Goal: Information Seeking & Learning: Find specific fact

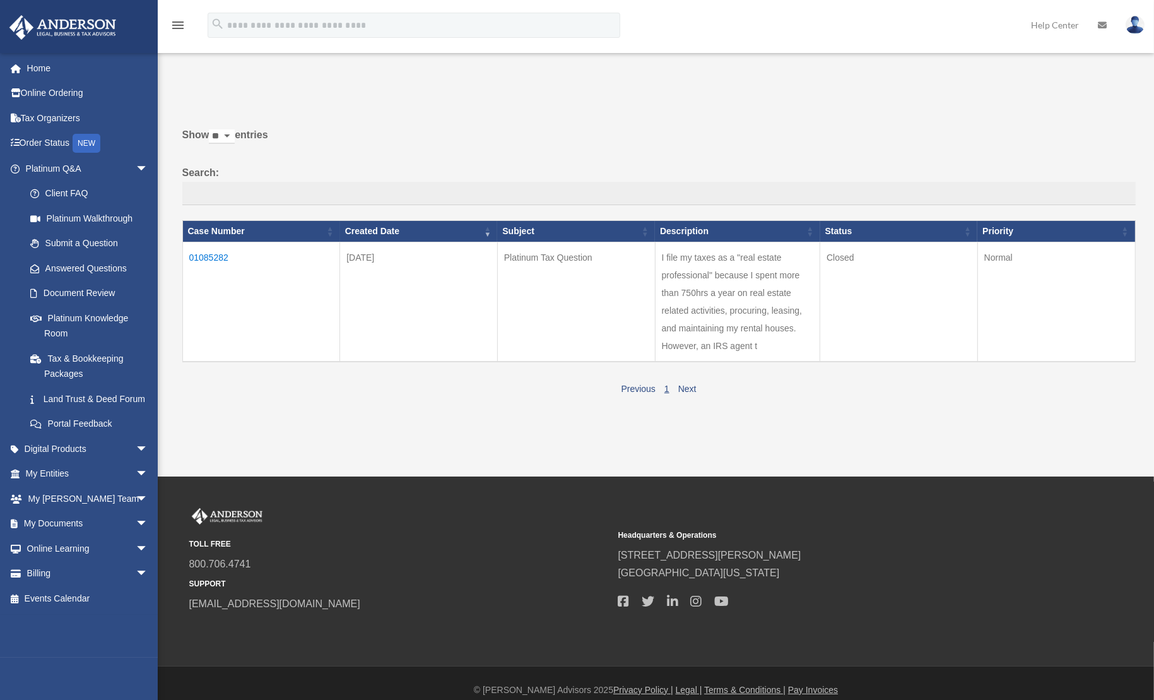
click at [205, 255] on td "01085282" at bounding box center [261, 302] width 158 height 120
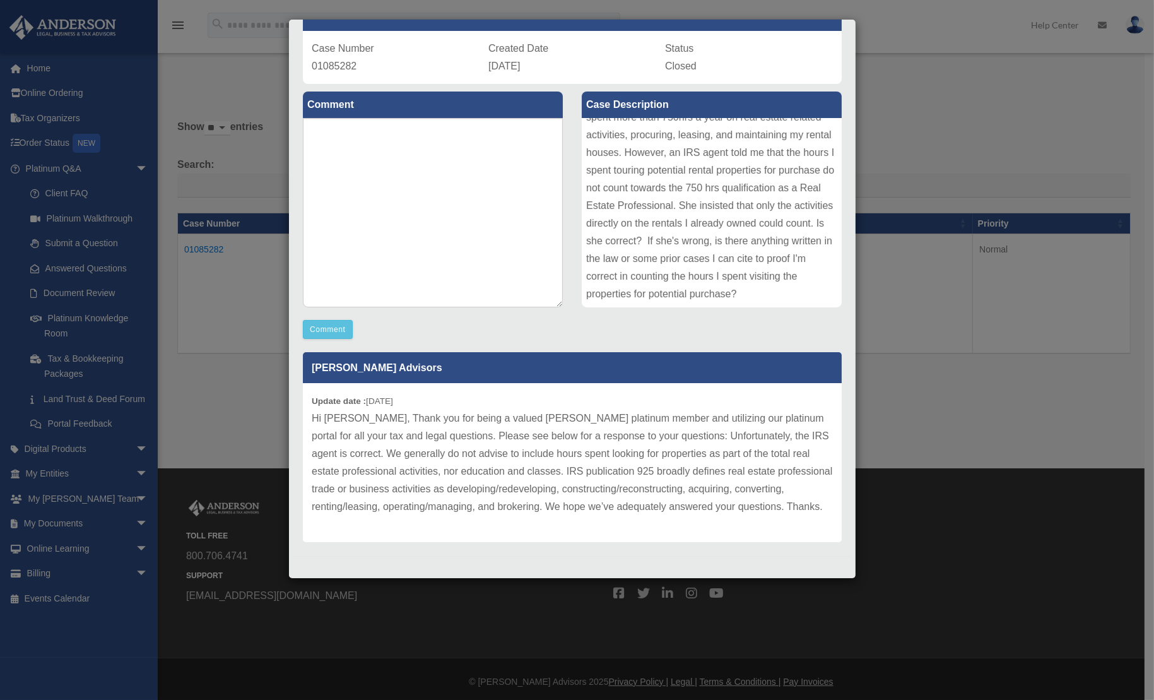
scroll to position [11, 0]
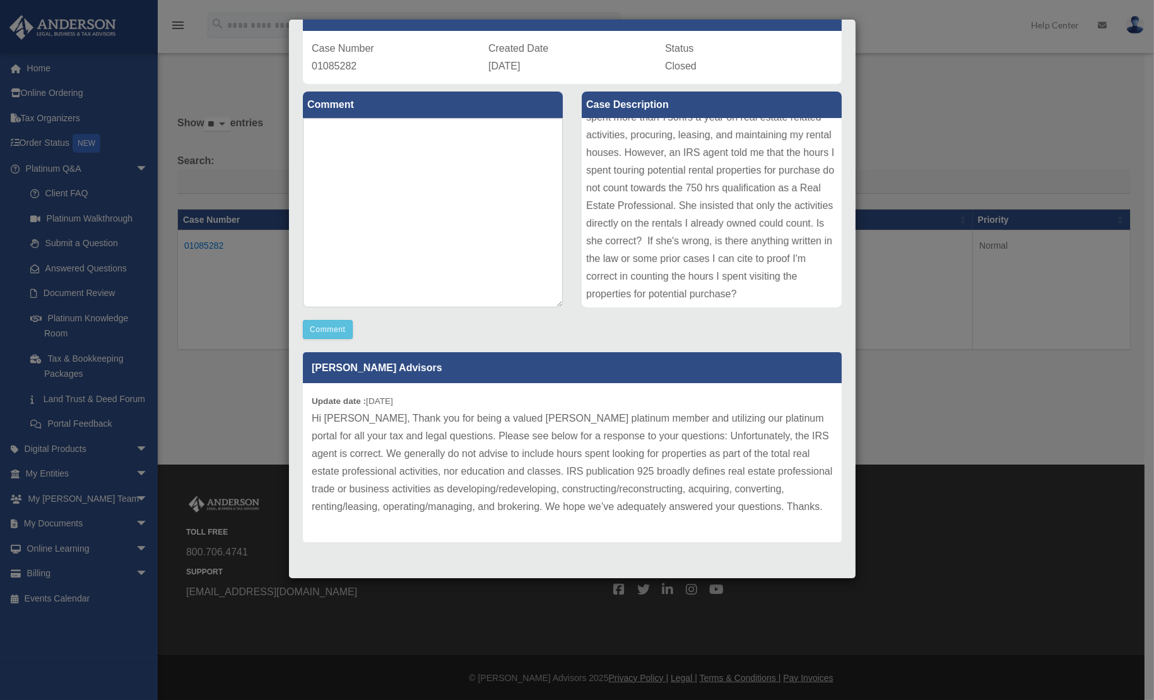
drag, startPoint x: 621, startPoint y: 404, endPoint x: 491, endPoint y: 518, distance: 173.0
click at [491, 518] on div "Update date : [DATE] Hi [PERSON_NAME], Thank you for being a valued [PERSON_NAM…" at bounding box center [572, 462] width 539 height 159
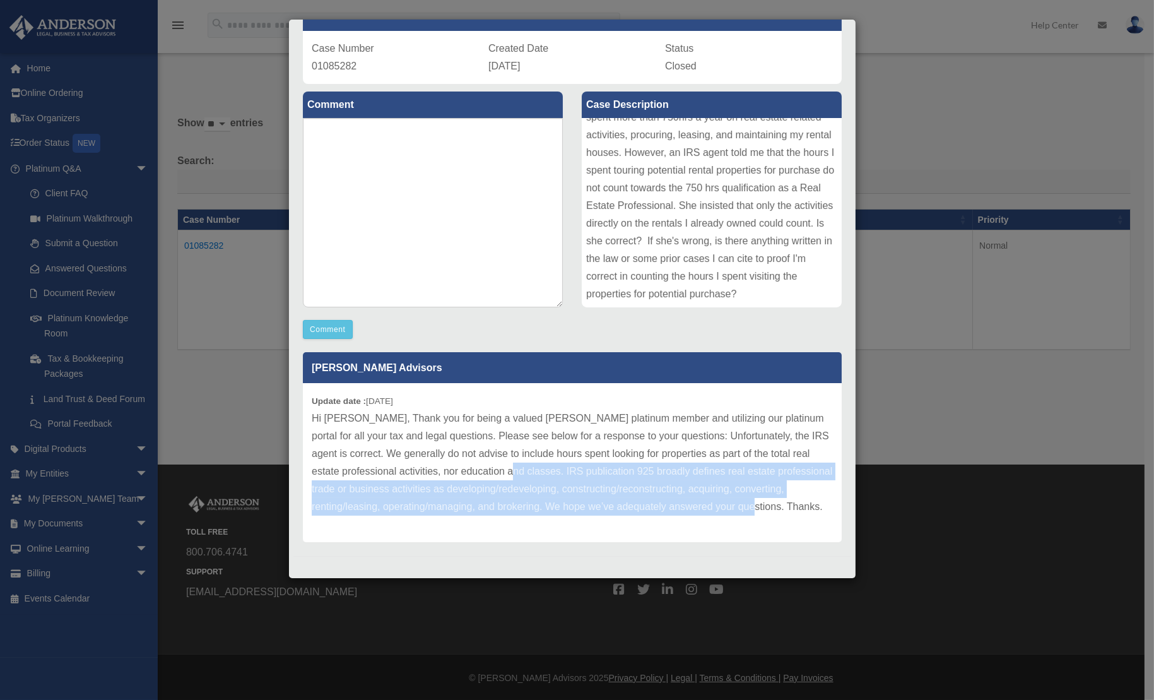
drag, startPoint x: 480, startPoint y: 468, endPoint x: 736, endPoint y: 511, distance: 259.7
click at [736, 511] on p "Hi [PERSON_NAME], Thank you for being a valued [PERSON_NAME] platinum member an…" at bounding box center [572, 462] width 521 height 106
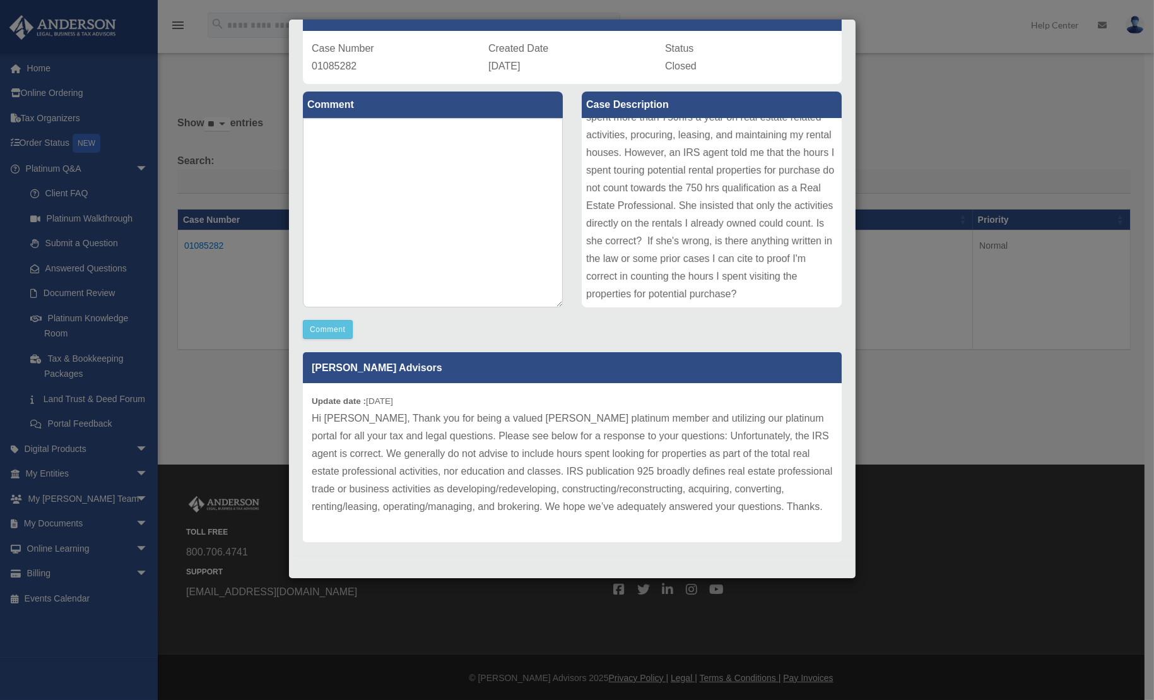
drag, startPoint x: 736, startPoint y: 511, endPoint x: 761, endPoint y: 517, distance: 26.0
click at [761, 517] on div "Update date : [DATE] Hi [PERSON_NAME], Thank you for being a valued [PERSON_NAM…" at bounding box center [572, 462] width 539 height 159
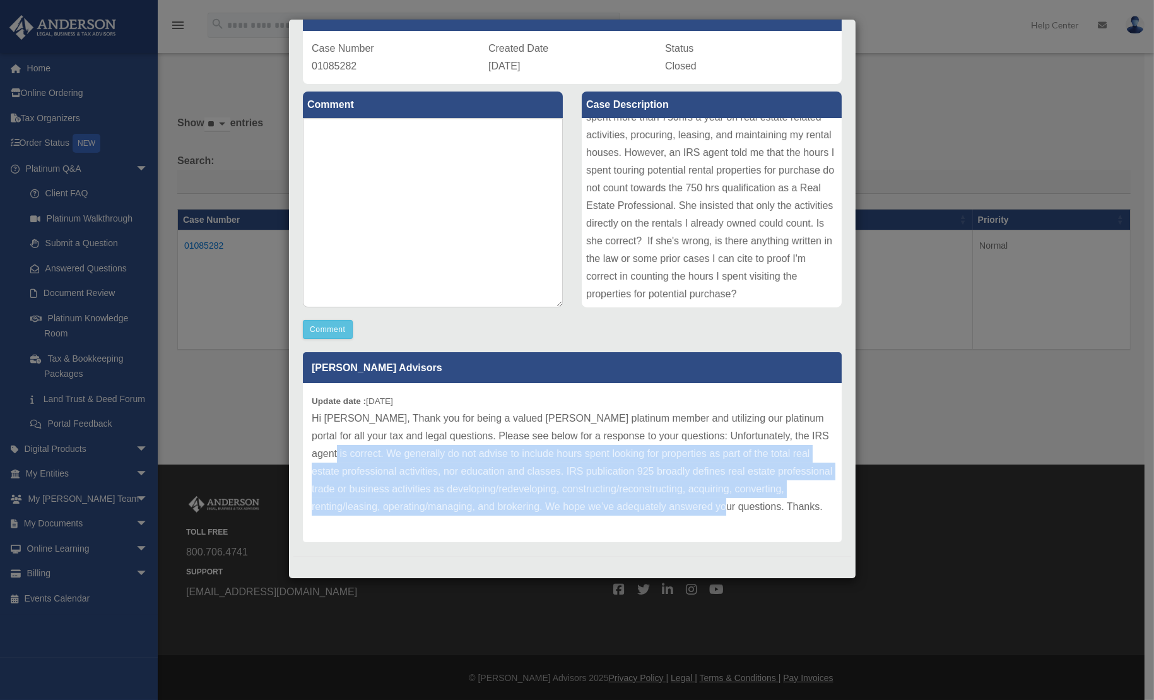
drag, startPoint x: 314, startPoint y: 452, endPoint x: 712, endPoint y: 504, distance: 401.4
click at [712, 504] on p "Hi [PERSON_NAME], Thank you for being a valued [PERSON_NAME] platinum member an…" at bounding box center [572, 462] width 521 height 106
copy p "We generally do not advise to include hours spent looking for properties as par…"
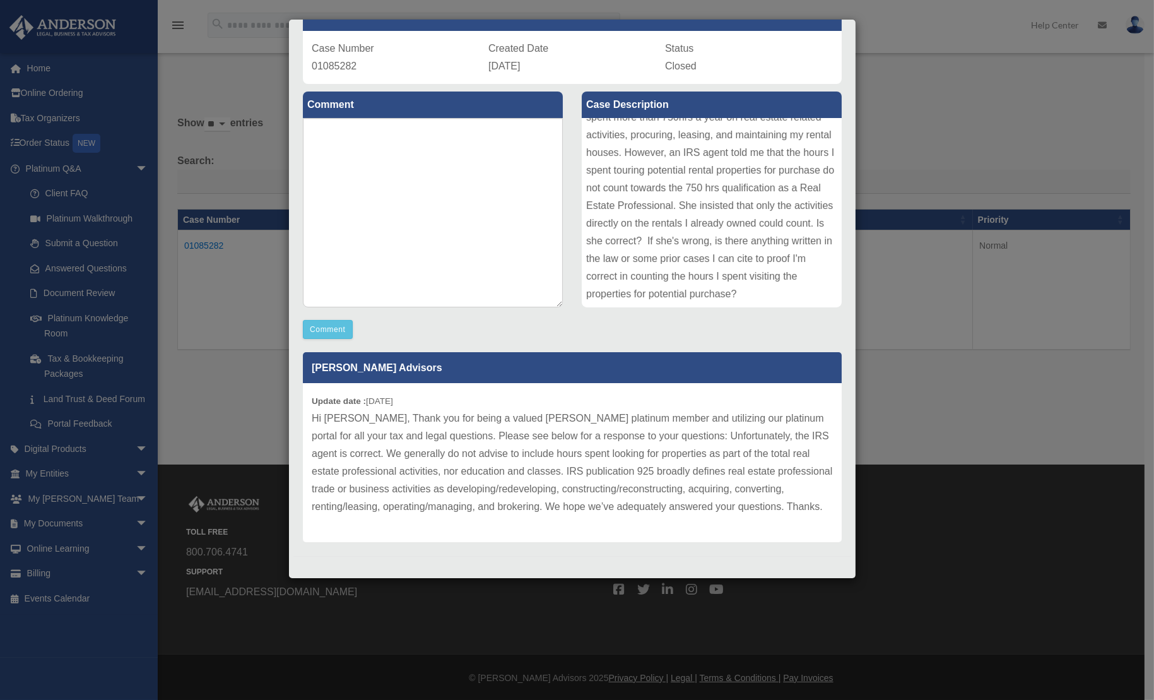
click at [937, 78] on div "Case Detail × Platinum Tax Question Case Number 01085282 Created Date [DATE] St…" at bounding box center [577, 350] width 1154 height 700
